Goal: Task Accomplishment & Management: Manage account settings

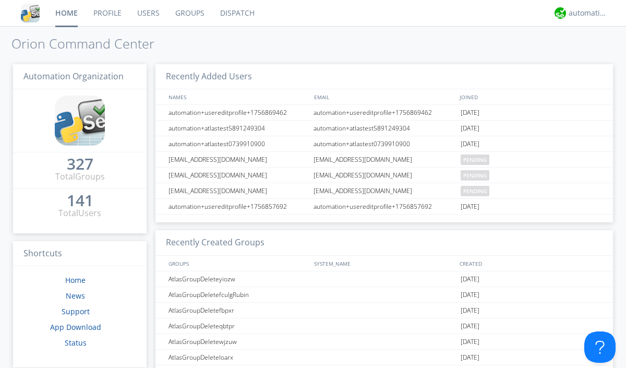
click at [148, 13] on link "Users" at bounding box center [148, 13] width 38 height 26
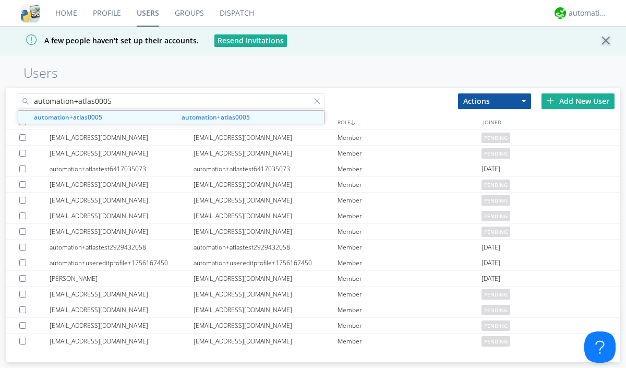
type input "automation+atlas0005"
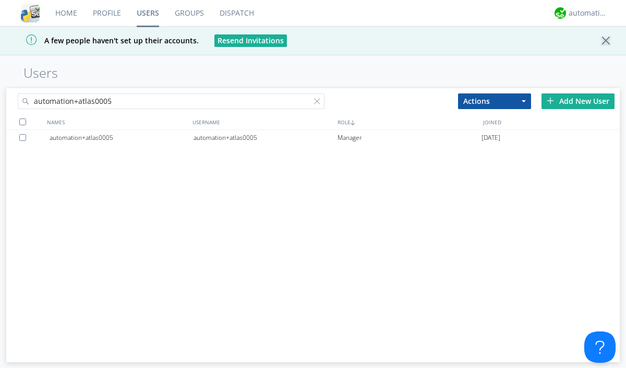
click at [265, 137] on div "automation+atlas0005" at bounding box center [265, 138] width 144 height 16
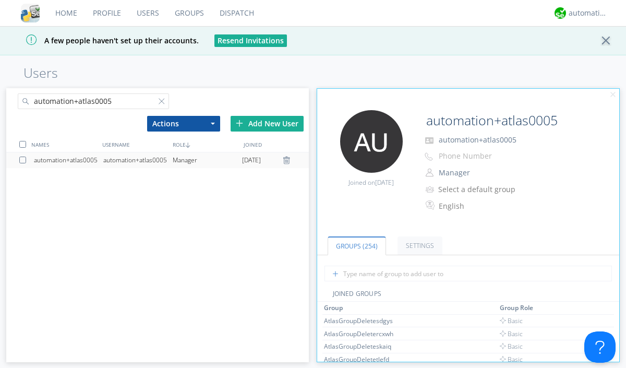
click at [418, 246] on link "Settings" at bounding box center [419, 245] width 45 height 18
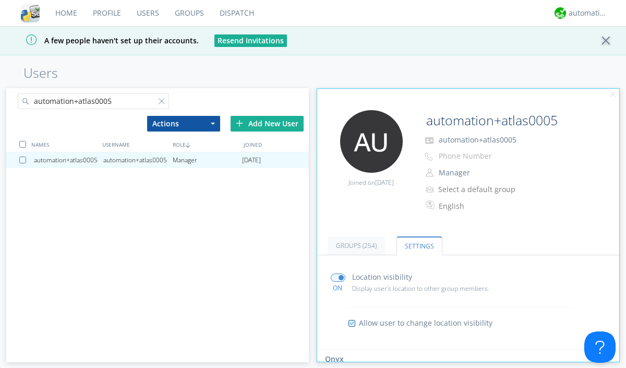
click at [0, 0] on input "radio" at bounding box center [0, 0] width 0 height 0
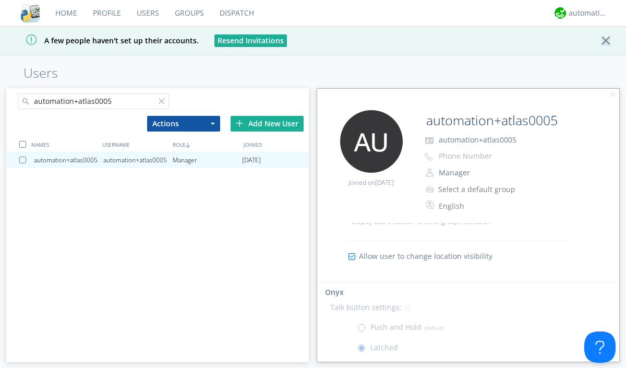
click at [364, 330] on span at bounding box center [363, 329] width 13 height 13
click at [0, 0] on input "radio" at bounding box center [0, 0] width 0 height 0
click at [585, 13] on div "automation+atlas" at bounding box center [587, 13] width 39 height 10
